Goal: Task Accomplishment & Management: Manage account settings

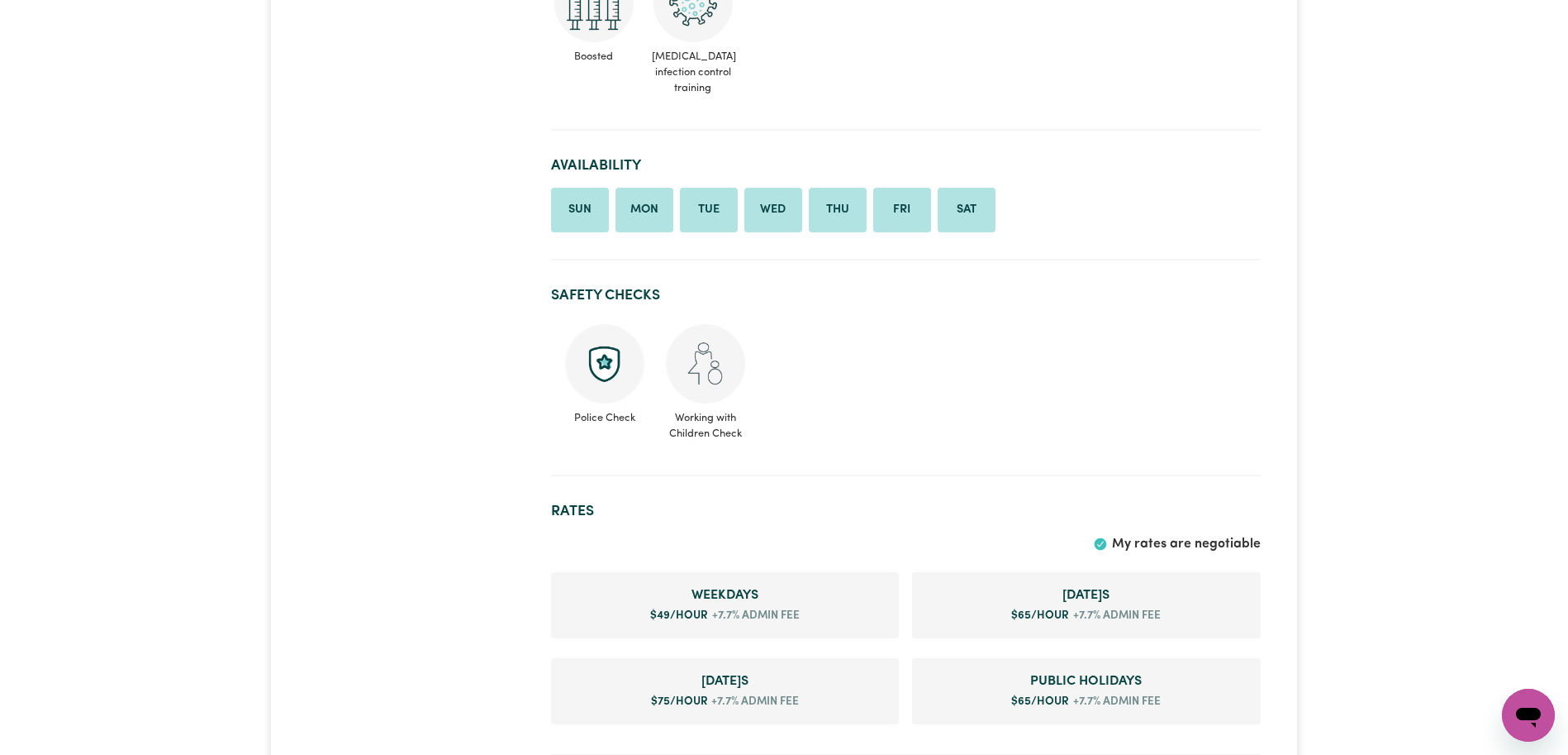
scroll to position [998, 0]
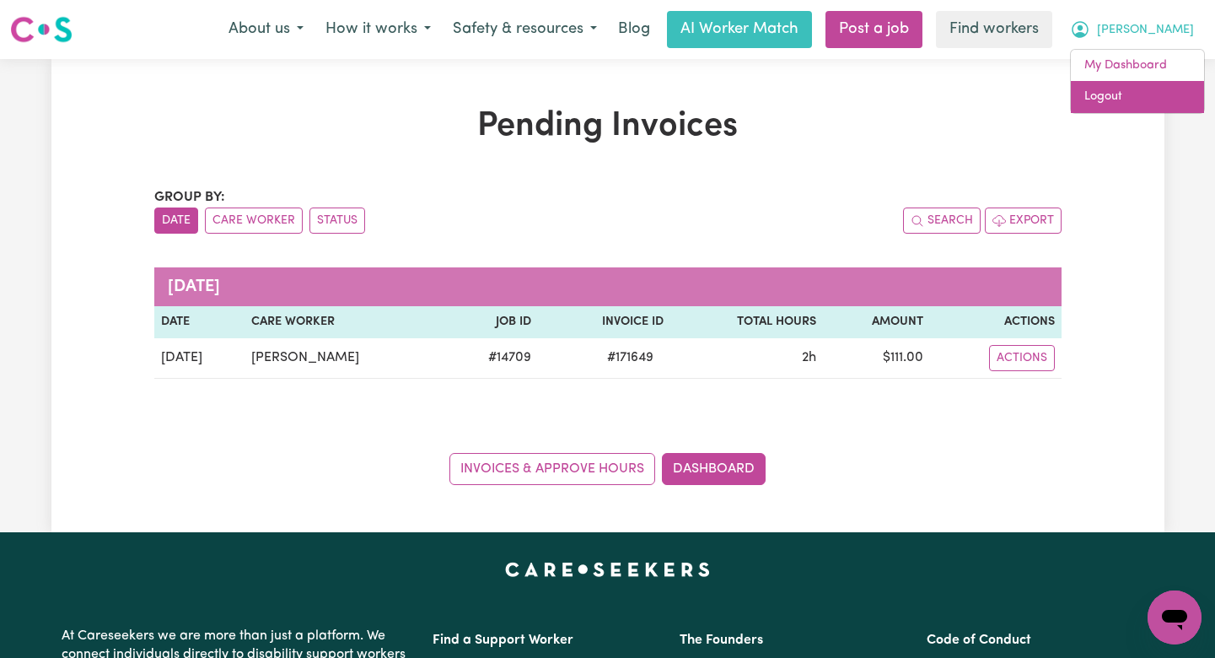
click at [1141, 87] on link "Logout" at bounding box center [1137, 97] width 133 height 32
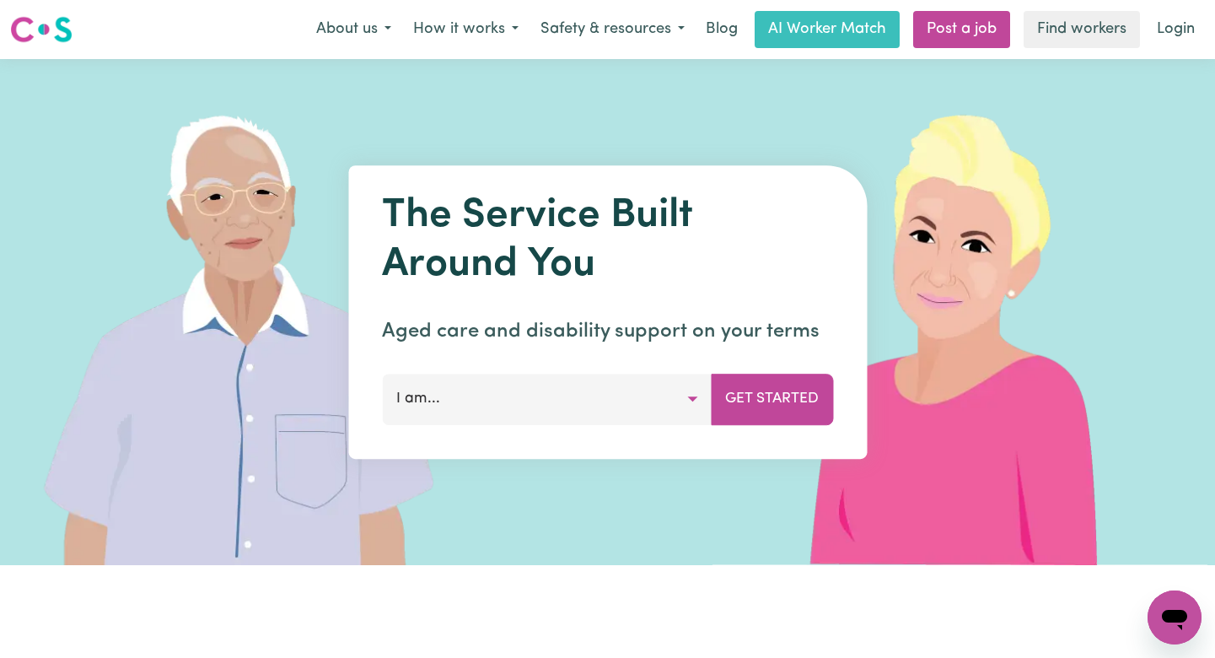
click at [1199, 9] on nav "Menu About us How it works Safety & resources Blog AI Worker Match Post a job F…" at bounding box center [607, 29] width 1215 height 59
click at [1179, 24] on link "Login" at bounding box center [1176, 29] width 58 height 37
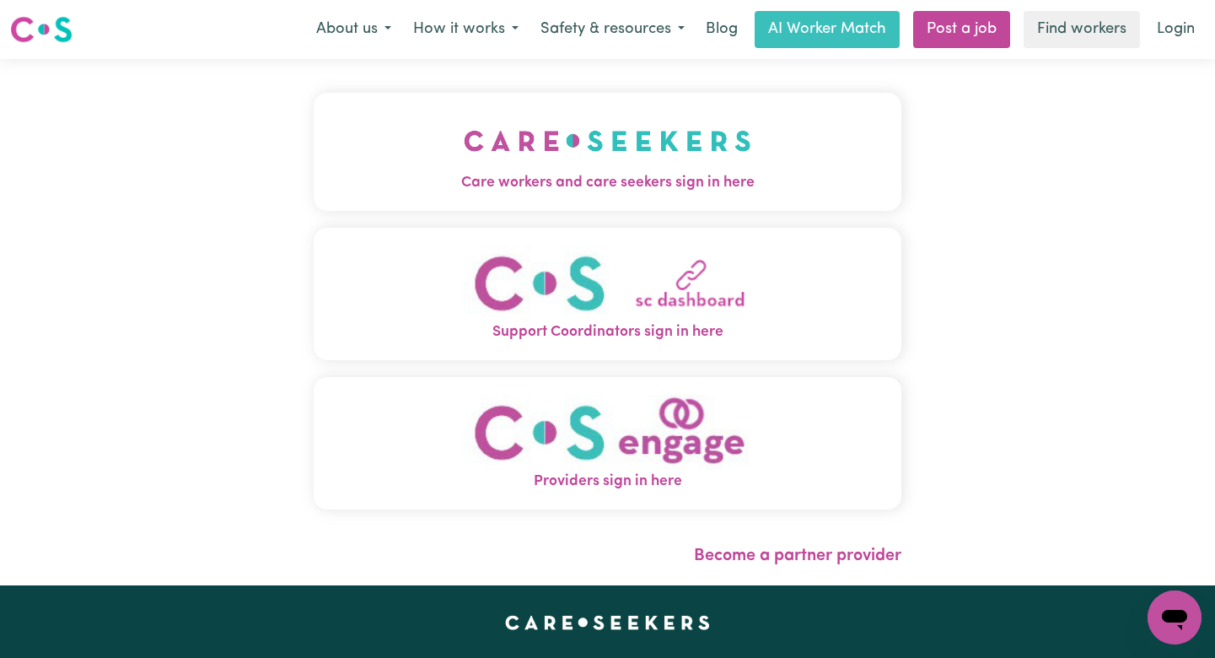
click at [633, 125] on img "Care workers and care seekers sign in here" at bounding box center [607, 141] width 287 height 62
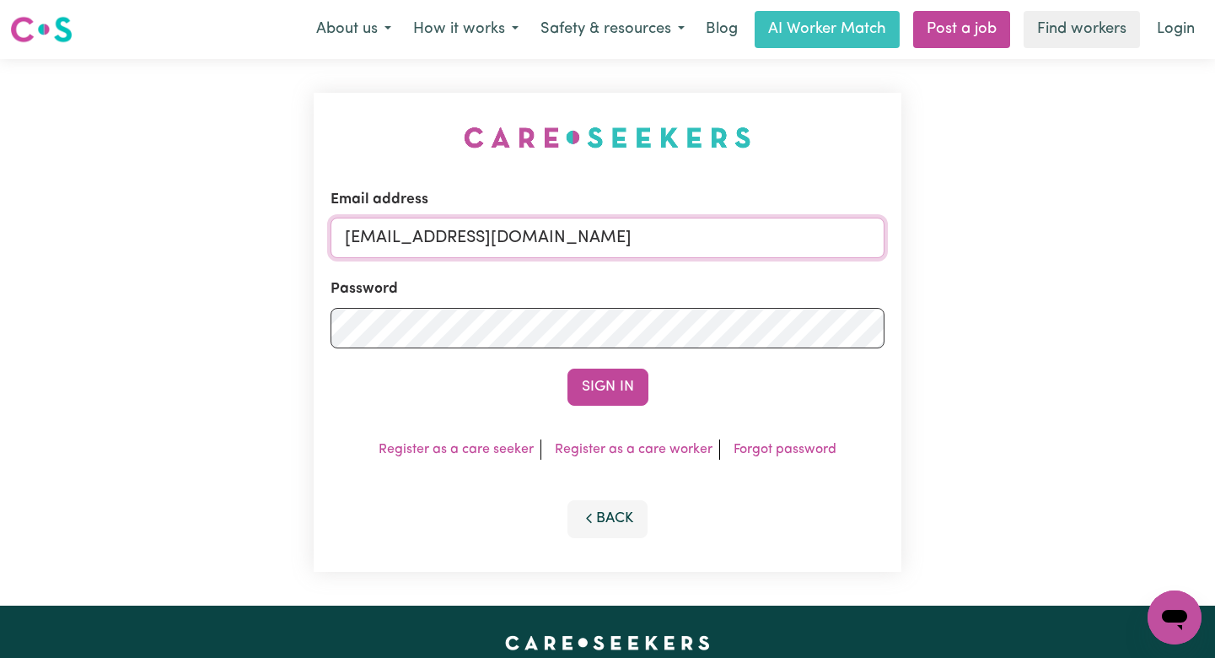
drag, startPoint x: 785, startPoint y: 243, endPoint x: 433, endPoint y: 240, distance: 351.6
click at [433, 240] on input "[EMAIL_ADDRESS][DOMAIN_NAME]" at bounding box center [607, 238] width 554 height 40
paste input "TinaSoolefue"
type input "[EMAIL_ADDRESS][DOMAIN_NAME]"
click at [567, 368] on button "Sign In" at bounding box center [607, 386] width 81 height 37
